Goal: Task Accomplishment & Management: Complete application form

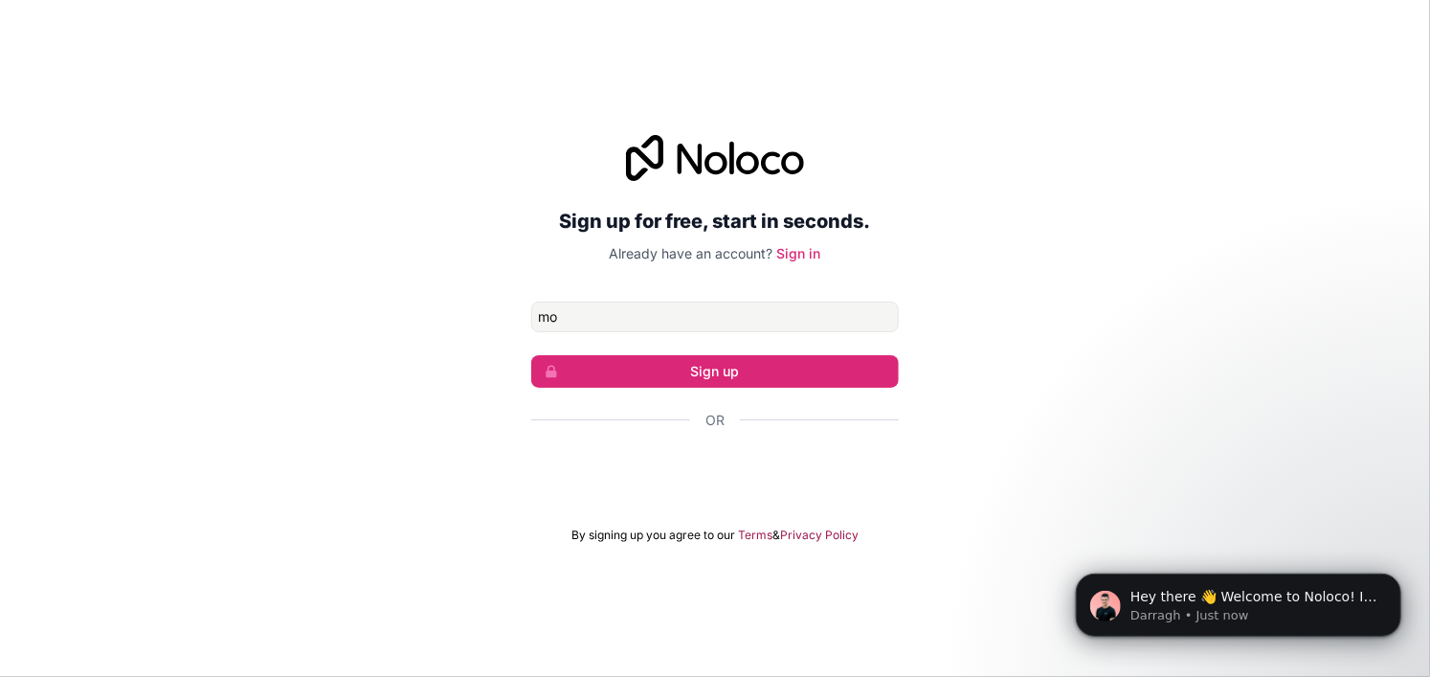
type input "[PERSON_NAME][EMAIL_ADDRESS][DOMAIN_NAME]"
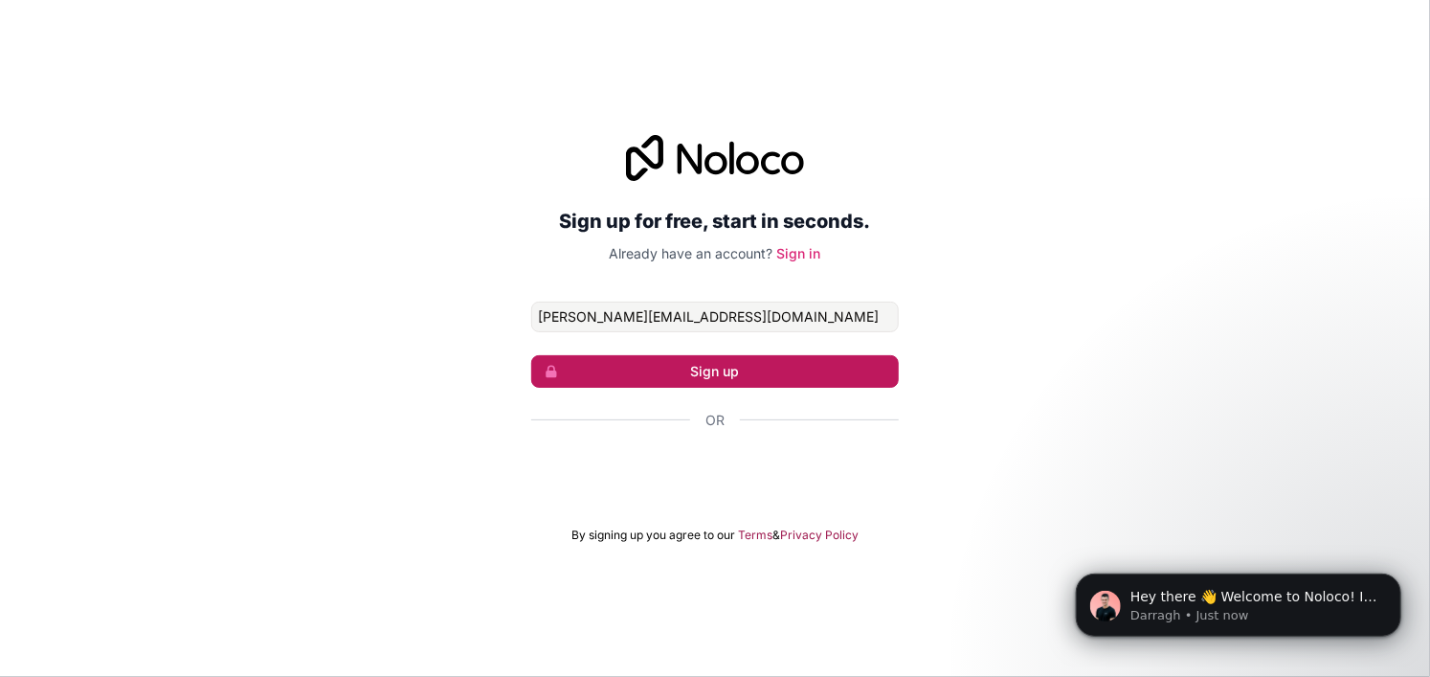
click at [646, 376] on button "Sign up" at bounding box center [715, 371] width 368 height 33
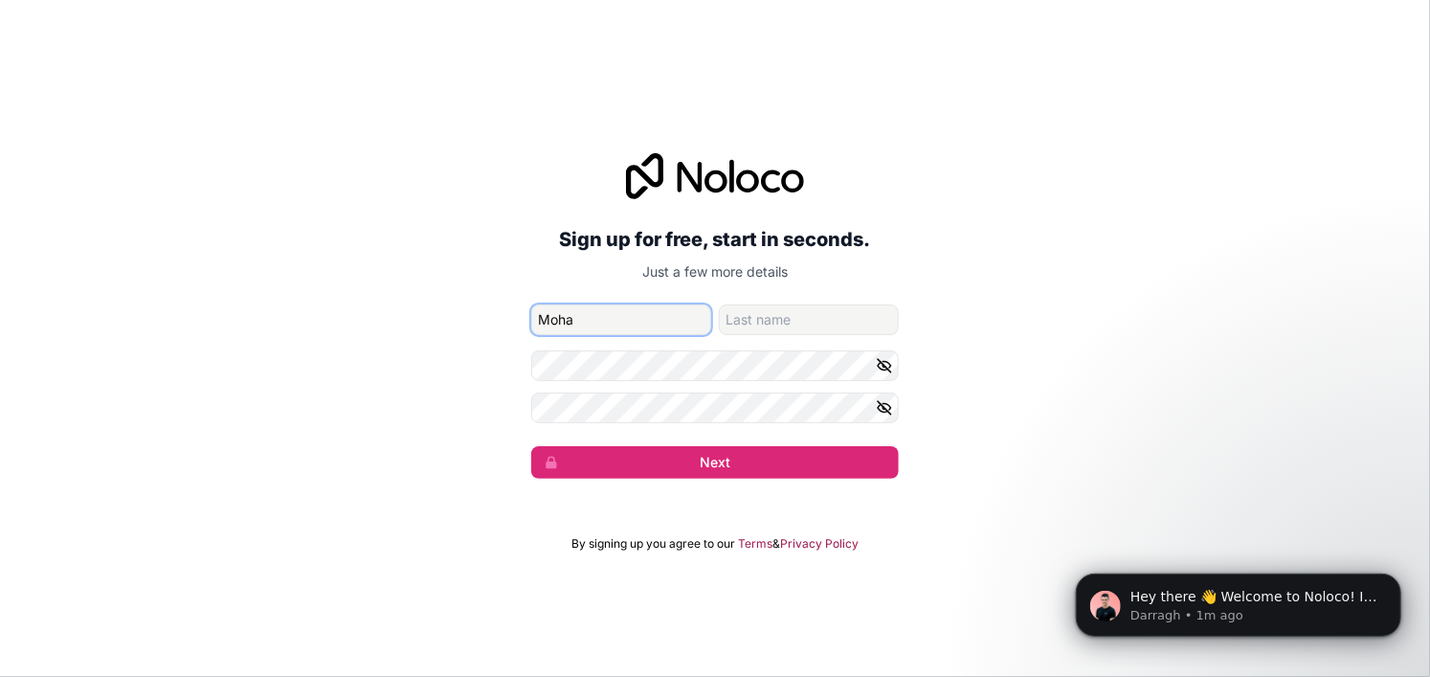
type input "[PERSON_NAME]"
type input "SAKHRI"
click at [889, 361] on icon "button" at bounding box center [884, 365] width 17 height 17
click at [884, 409] on icon "button" at bounding box center [884, 407] width 3 height 3
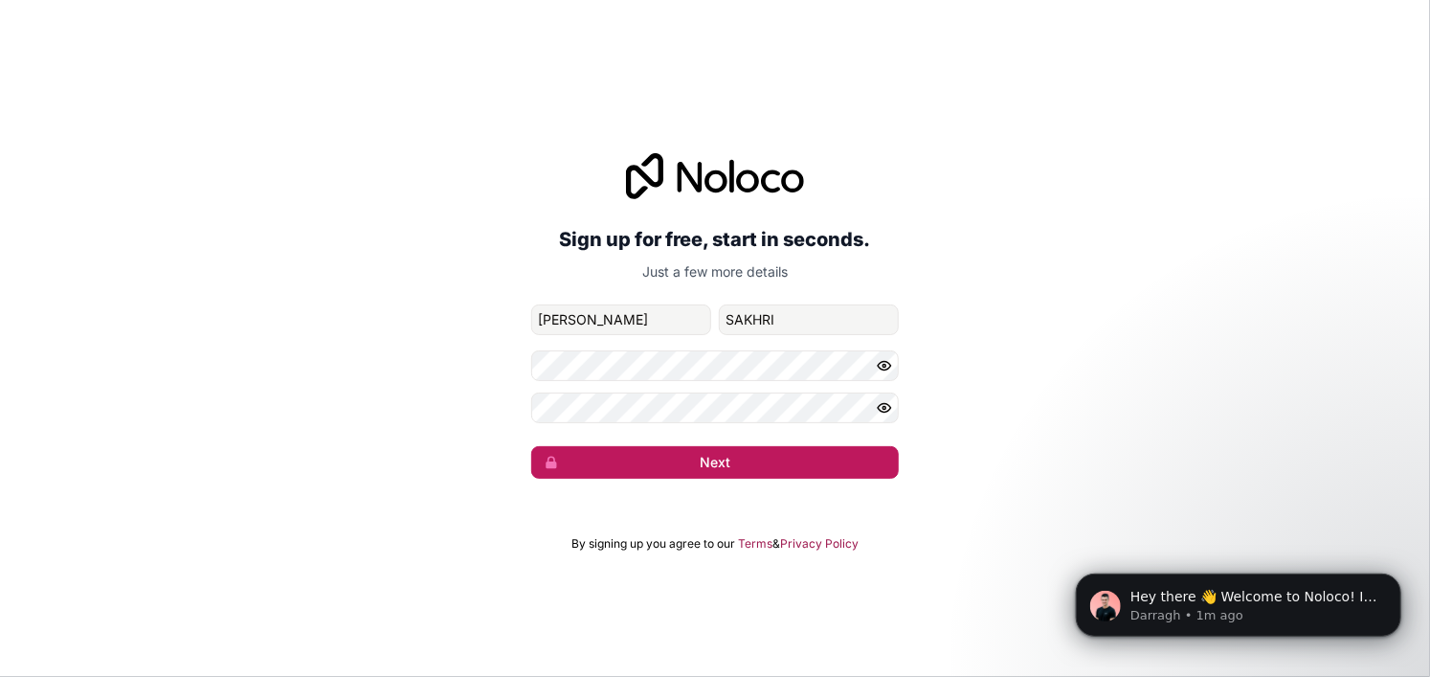
click at [664, 462] on button "Next" at bounding box center [715, 462] width 368 height 33
click at [629, 458] on button "Next" at bounding box center [715, 462] width 368 height 33
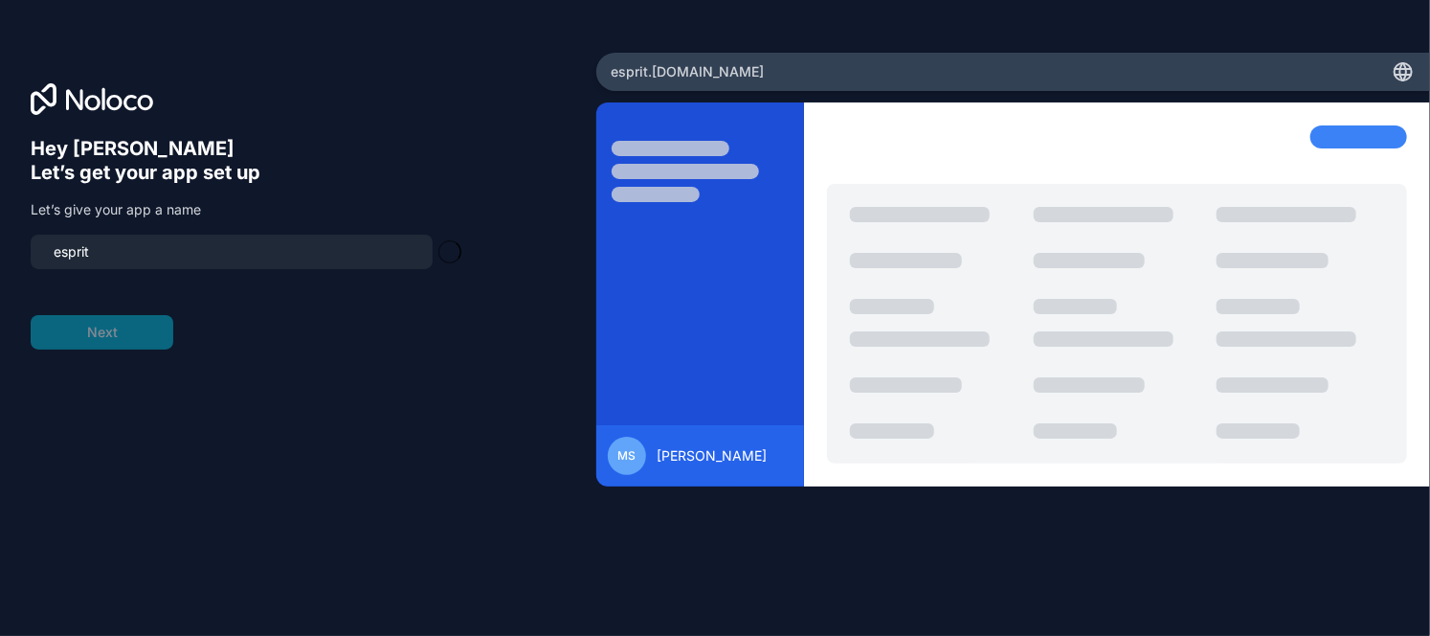
type input "esprit-team"
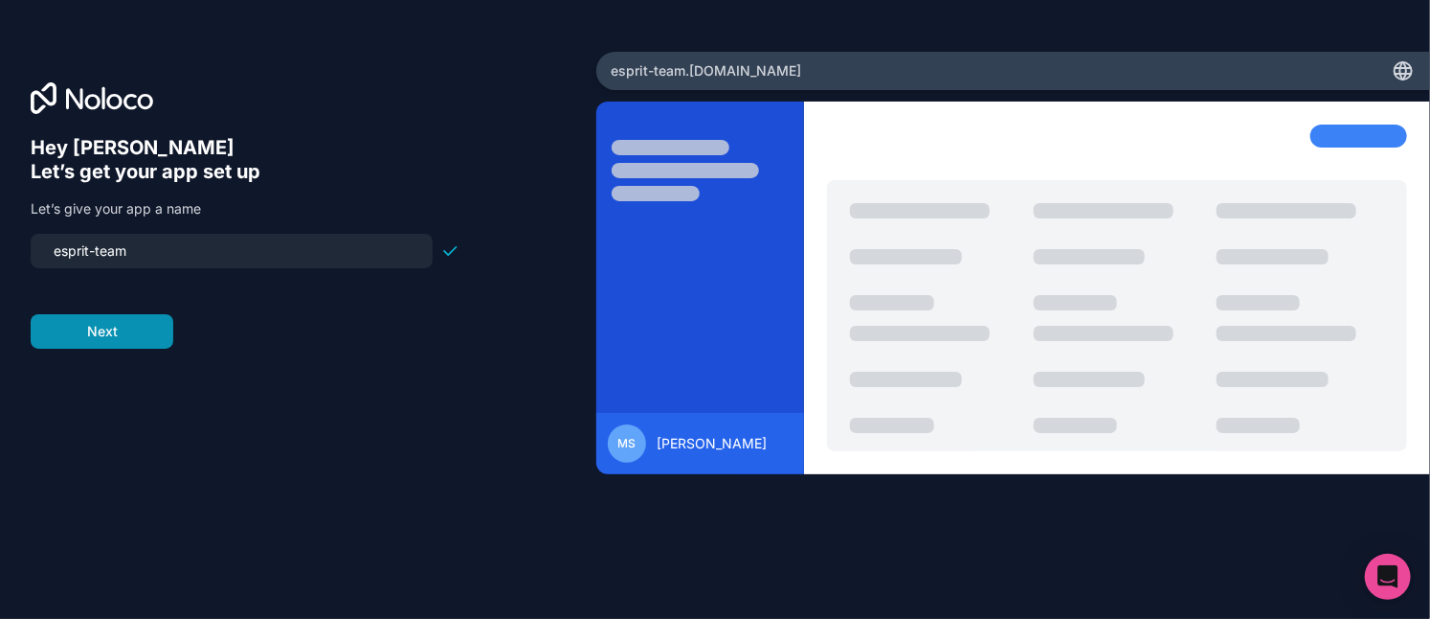
click at [117, 328] on button "Next" at bounding box center [102, 331] width 143 height 34
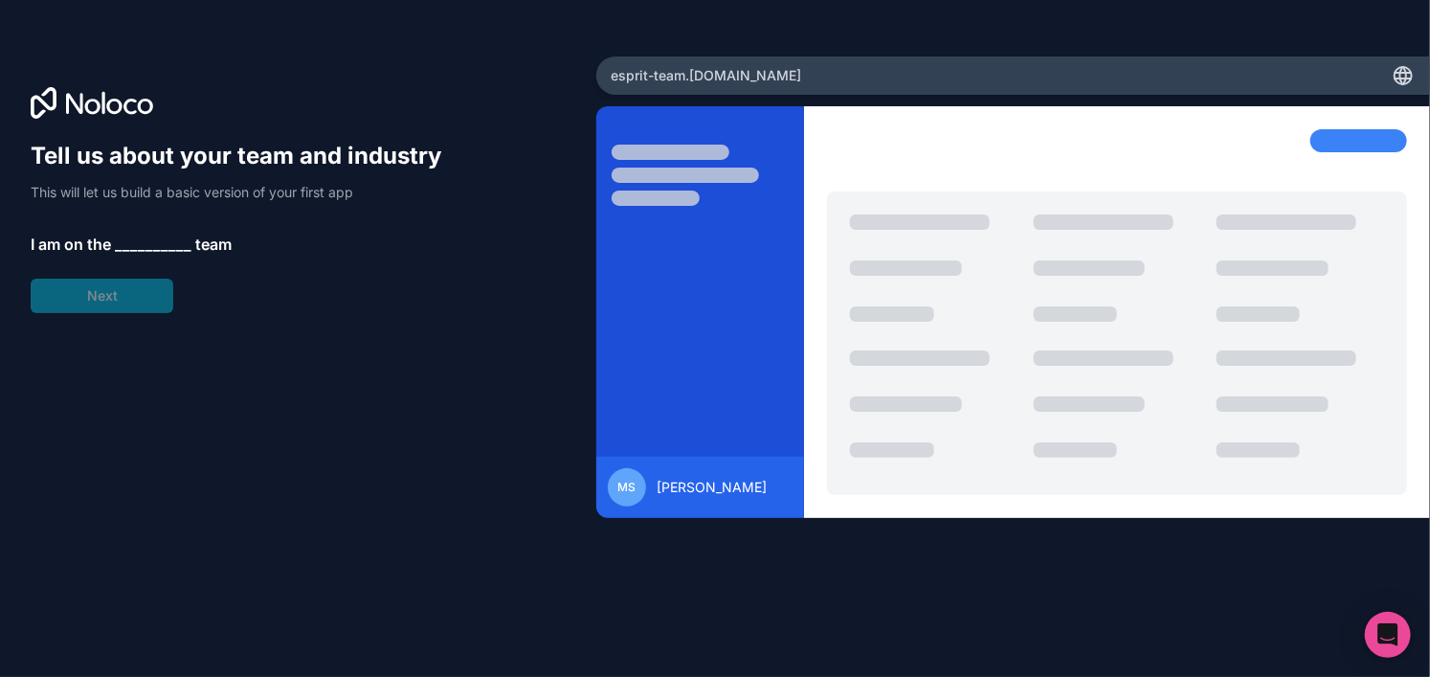
click at [154, 241] on span "__________" at bounding box center [153, 244] width 77 height 23
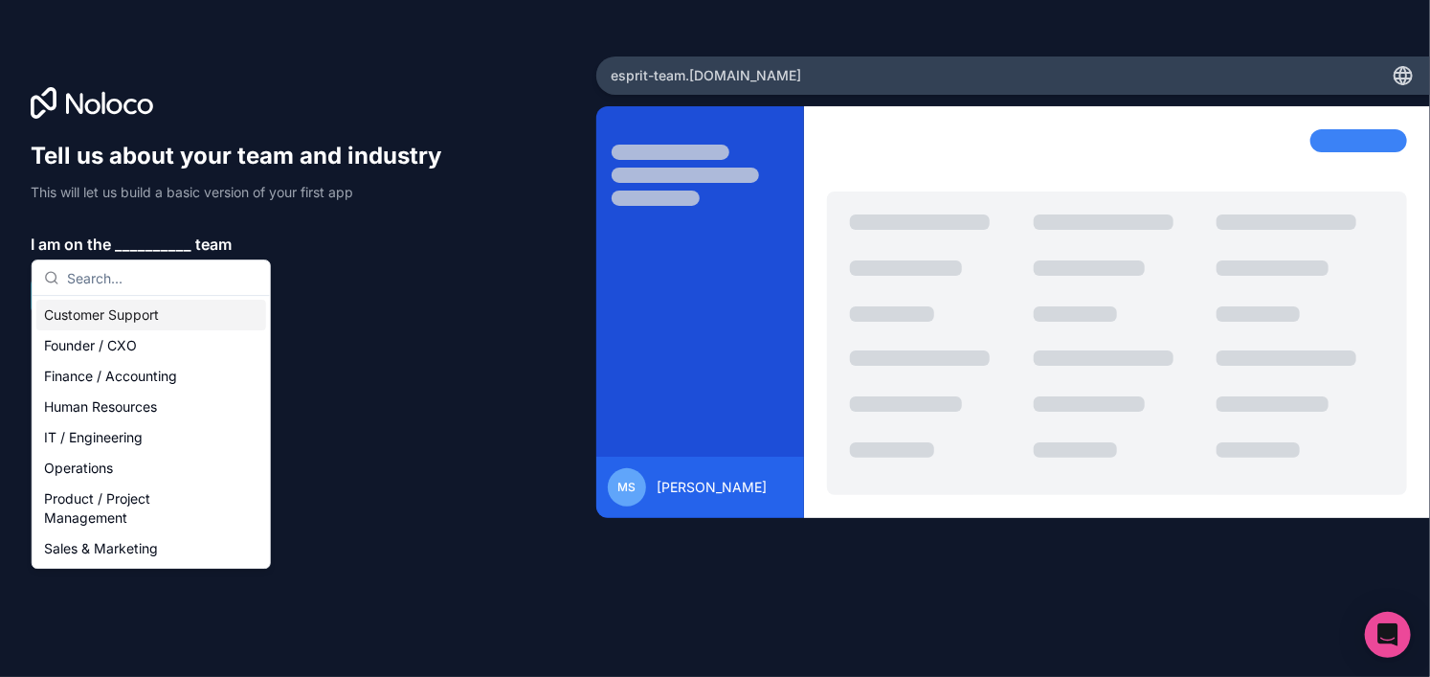
click at [154, 241] on span "__________" at bounding box center [153, 244] width 77 height 23
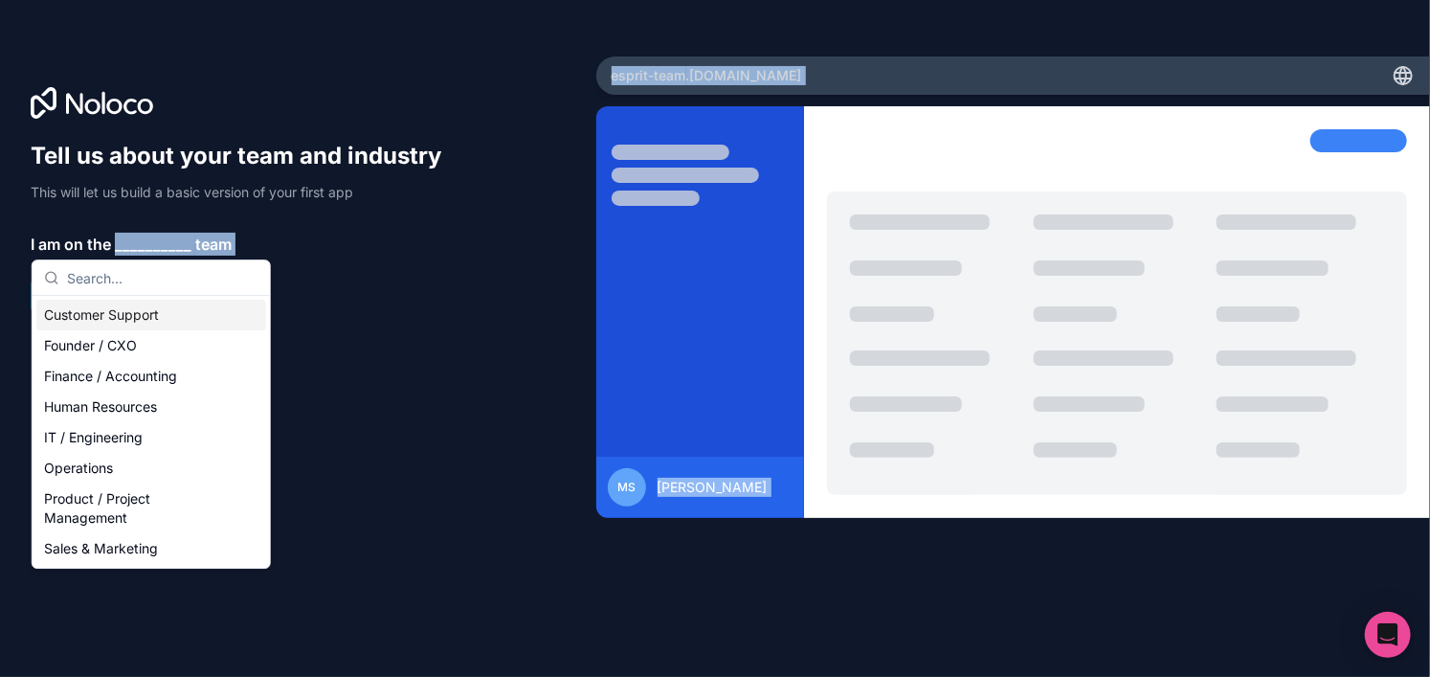
drag, startPoint x: 154, startPoint y: 241, endPoint x: 162, endPoint y: 280, distance: 39.1
click at [162, 280] on body "Tell us about your team and industry This will let us build a basic version of …" at bounding box center [715, 338] width 1430 height 677
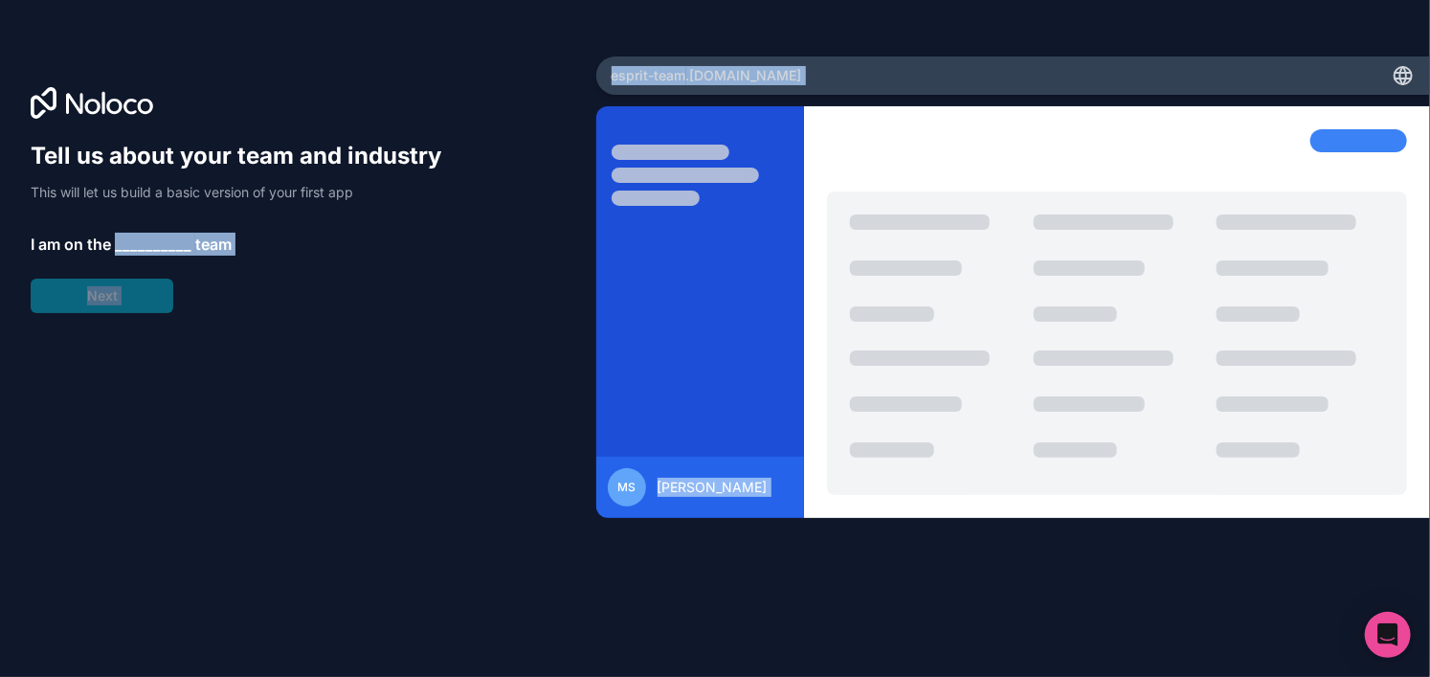
click at [151, 254] on span "__________" at bounding box center [153, 244] width 77 height 23
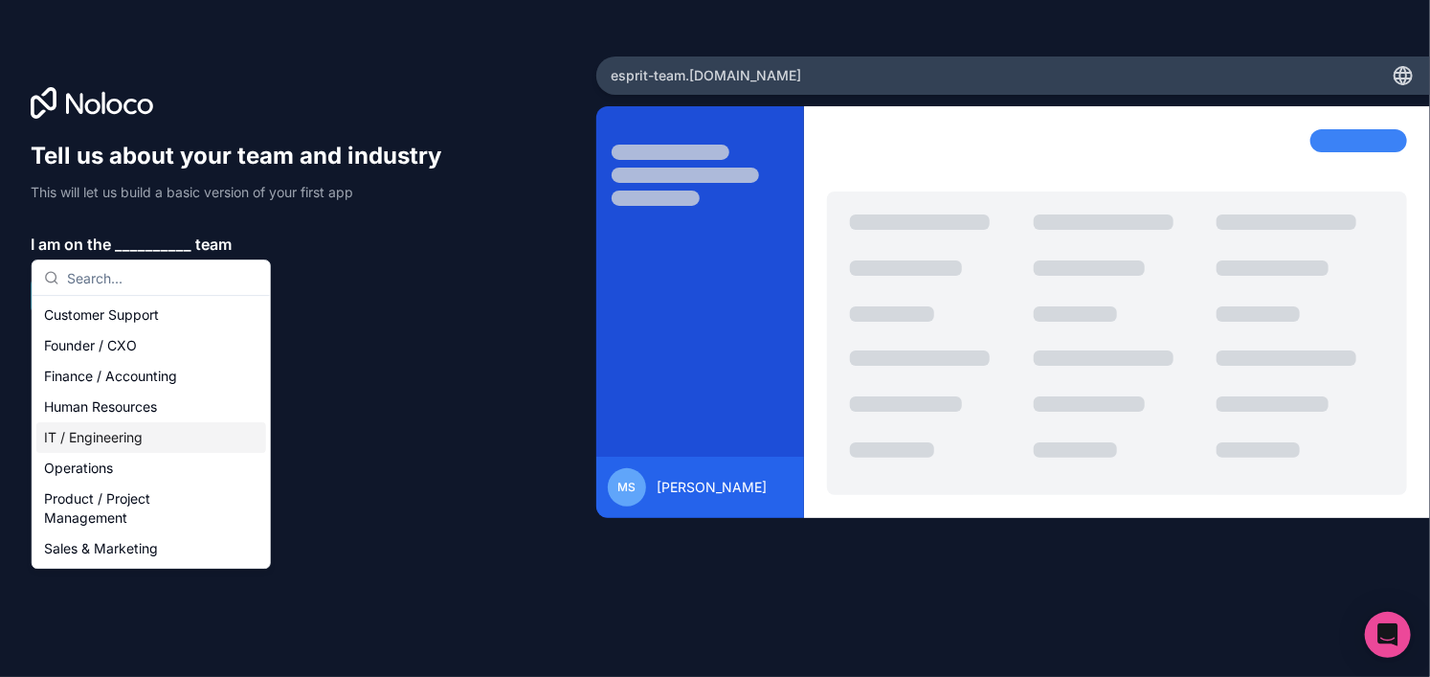
click at [87, 443] on div "IT / Engineering" at bounding box center [151, 437] width 230 height 31
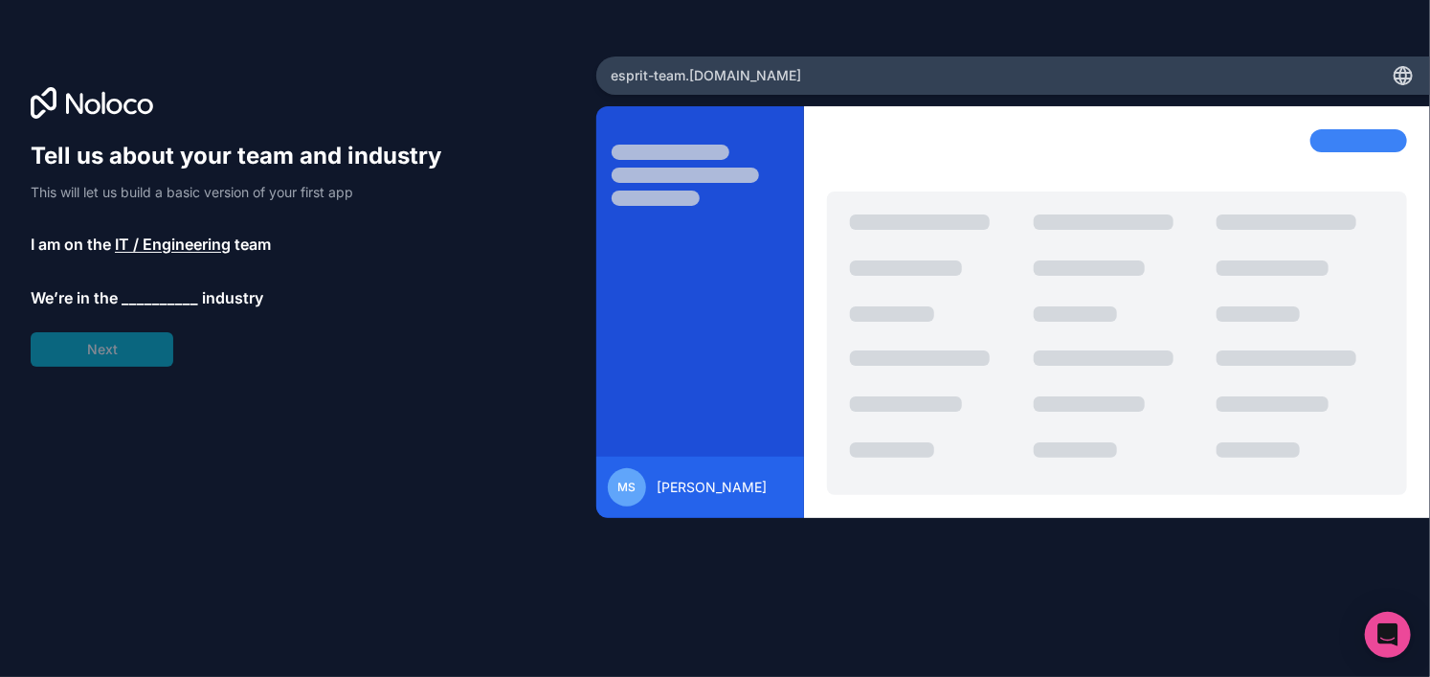
click at [164, 291] on span "__________" at bounding box center [160, 297] width 77 height 23
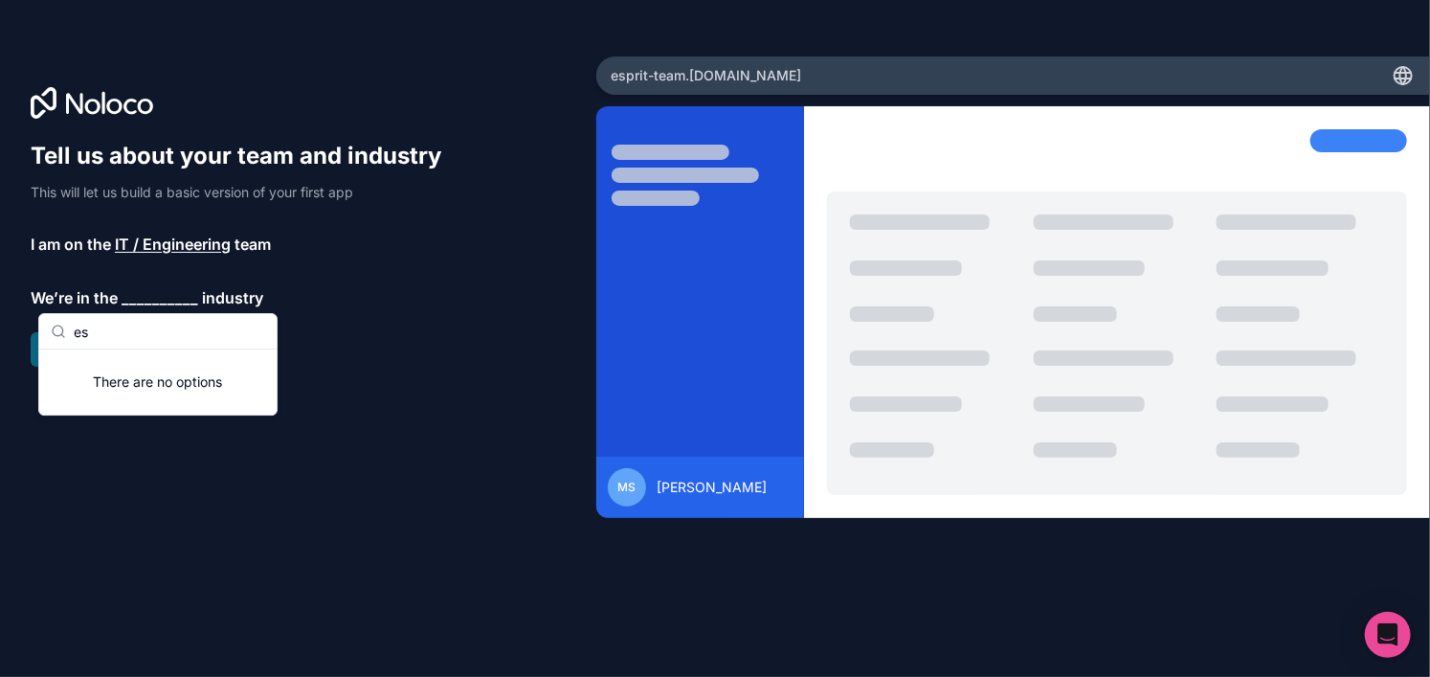
type input "e"
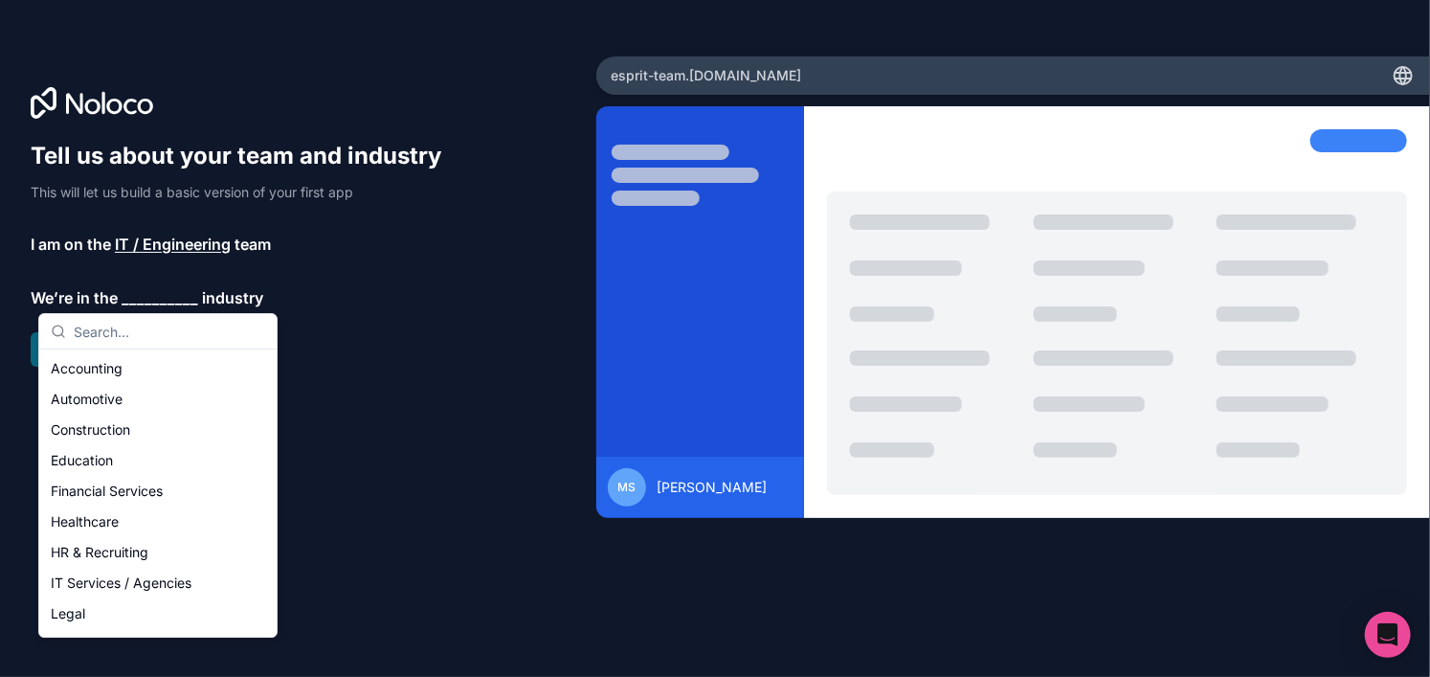
scroll to position [394, 0]
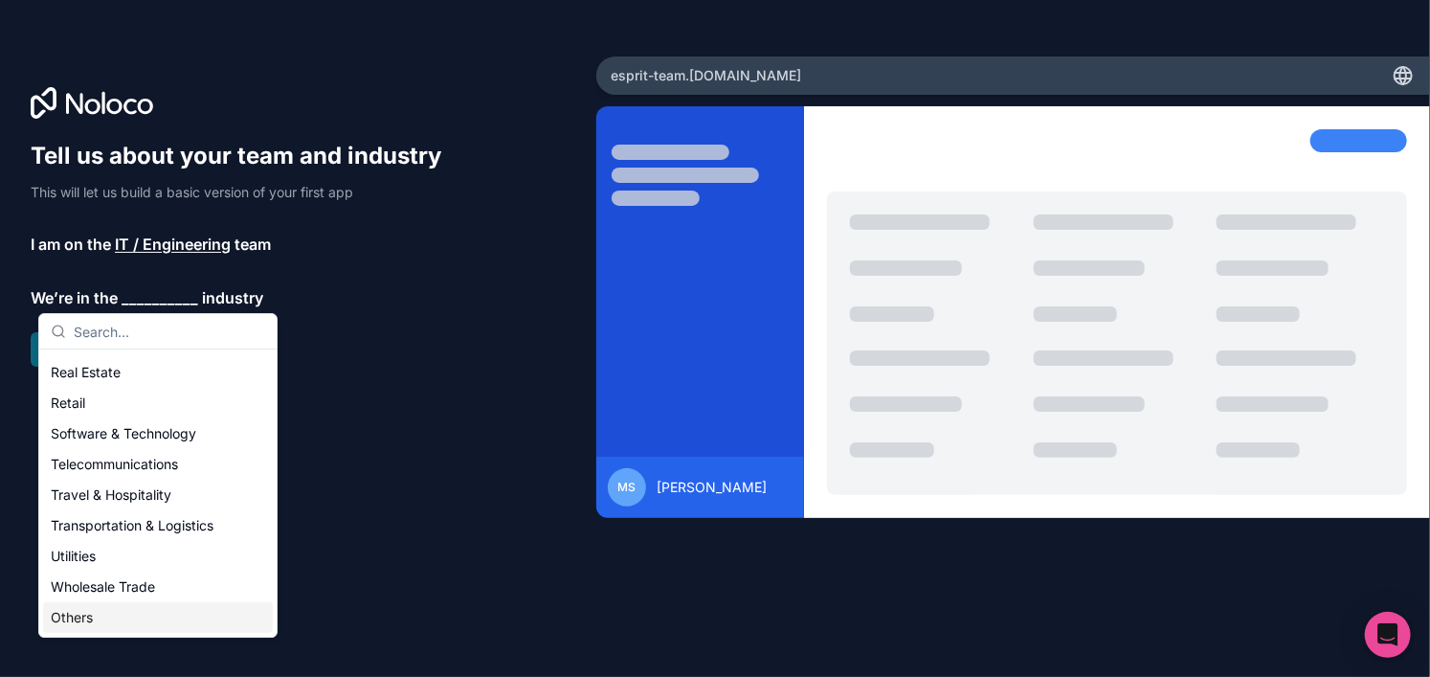
click at [116, 629] on div "Others" at bounding box center [158, 617] width 230 height 31
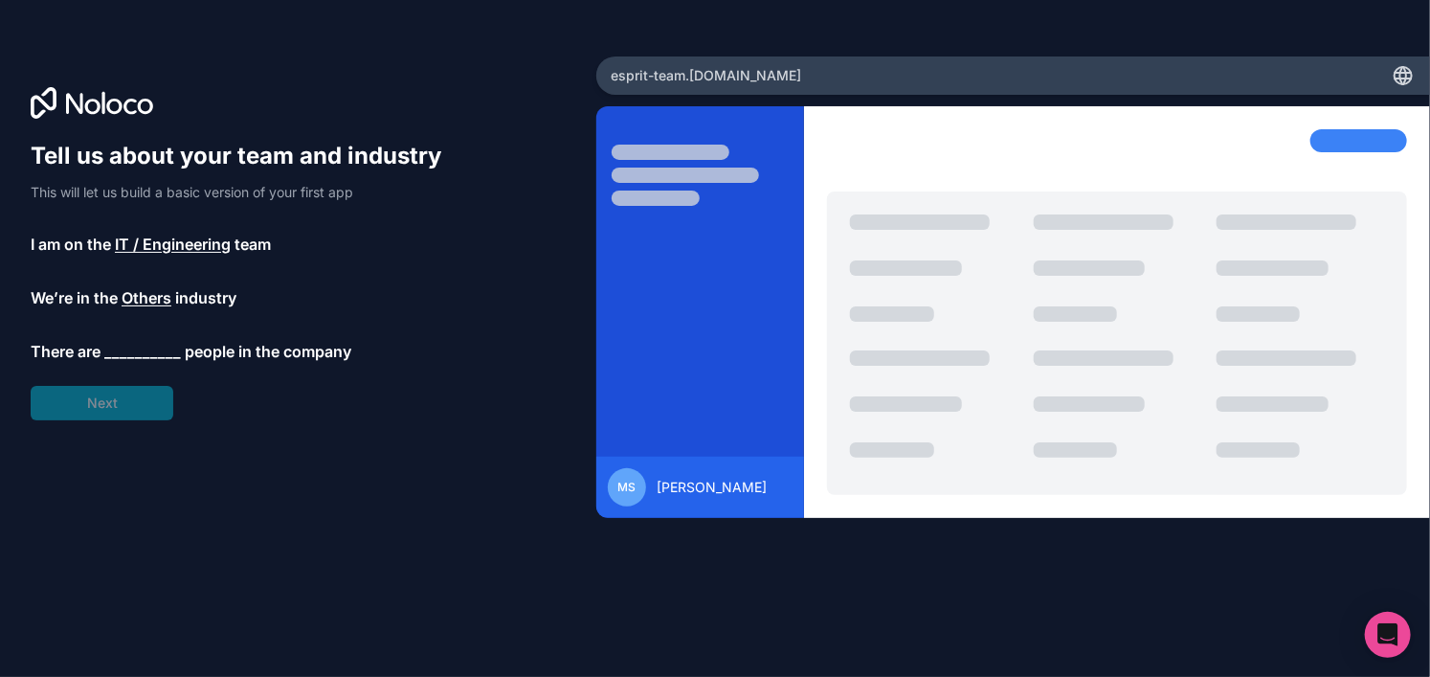
click at [126, 352] on span "__________" at bounding box center [142, 351] width 77 height 23
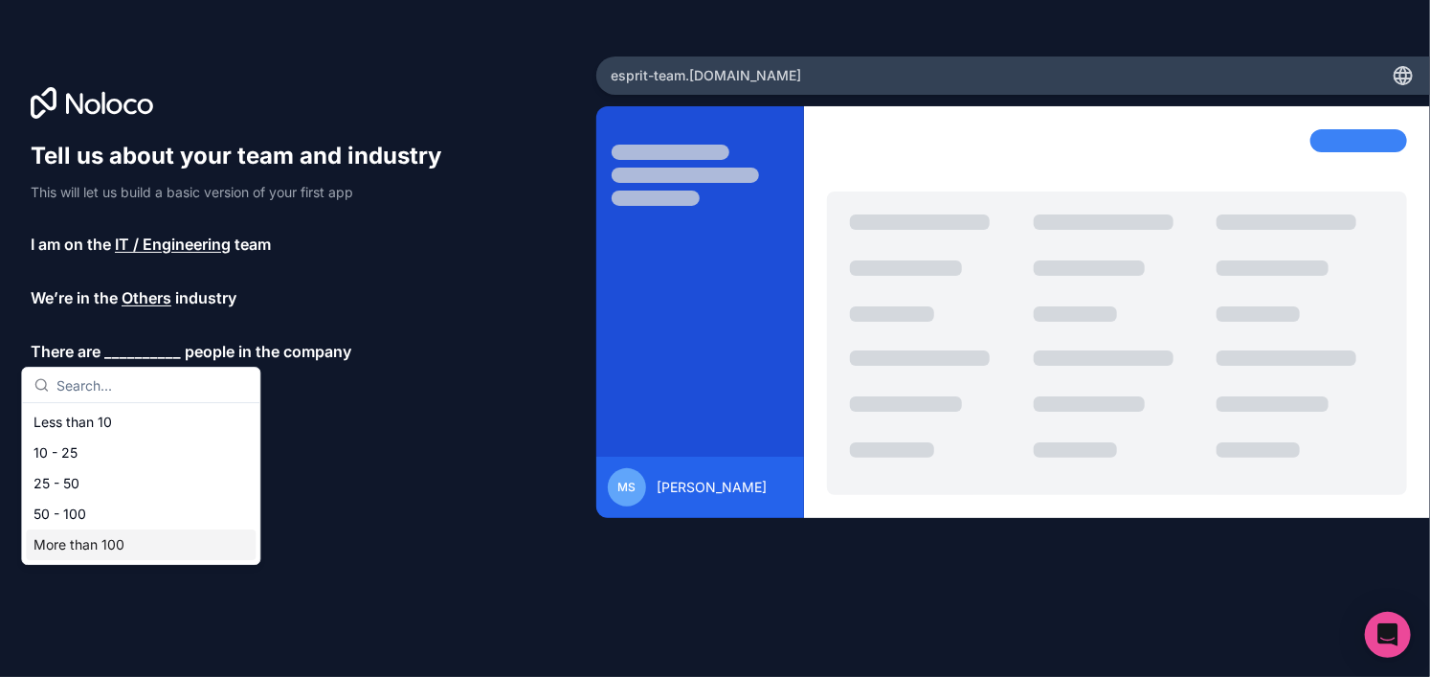
click at [105, 531] on div "More than 100" at bounding box center [141, 544] width 230 height 31
